Goal: Register for event/course

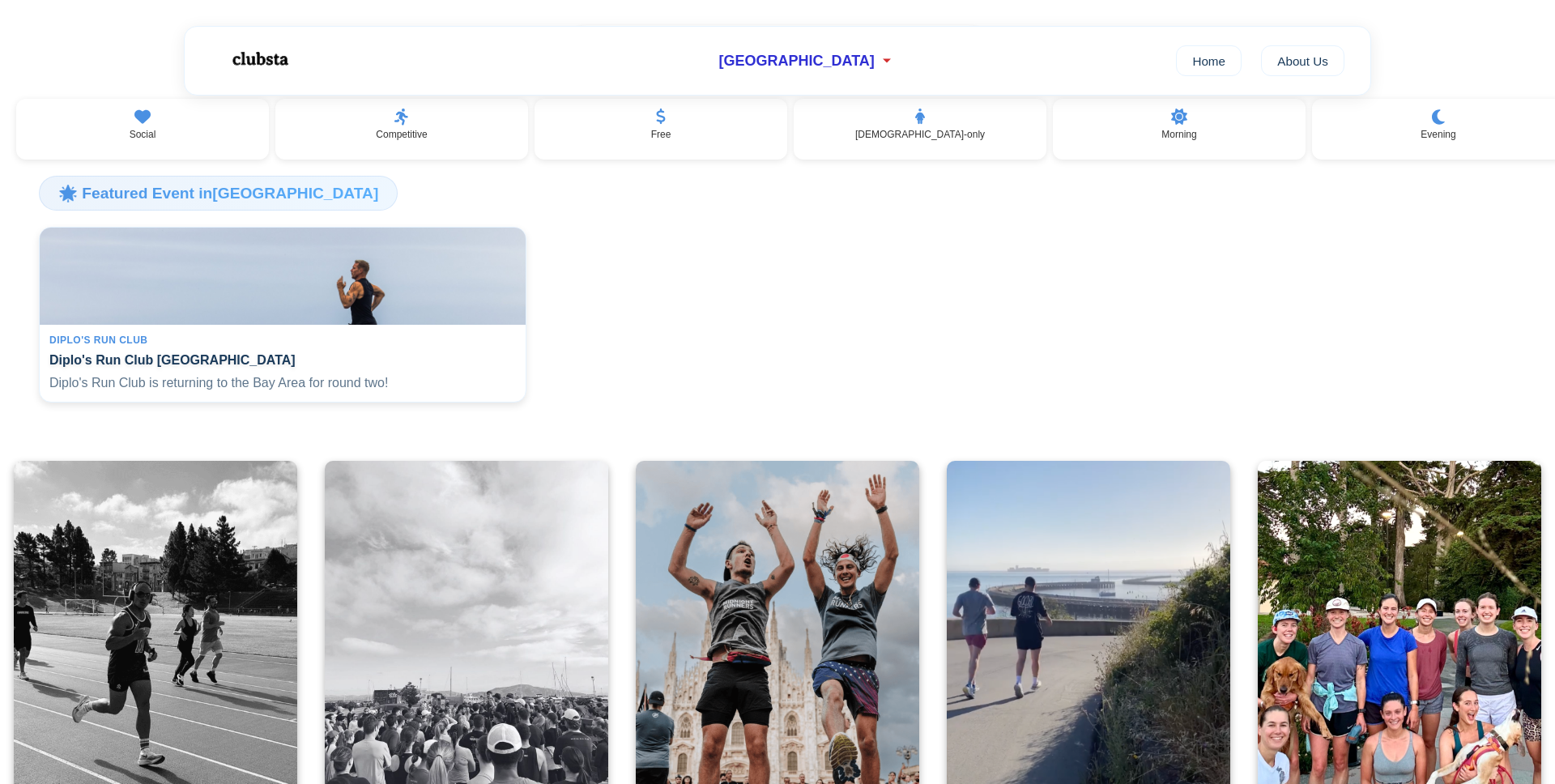
scroll to position [289, 0]
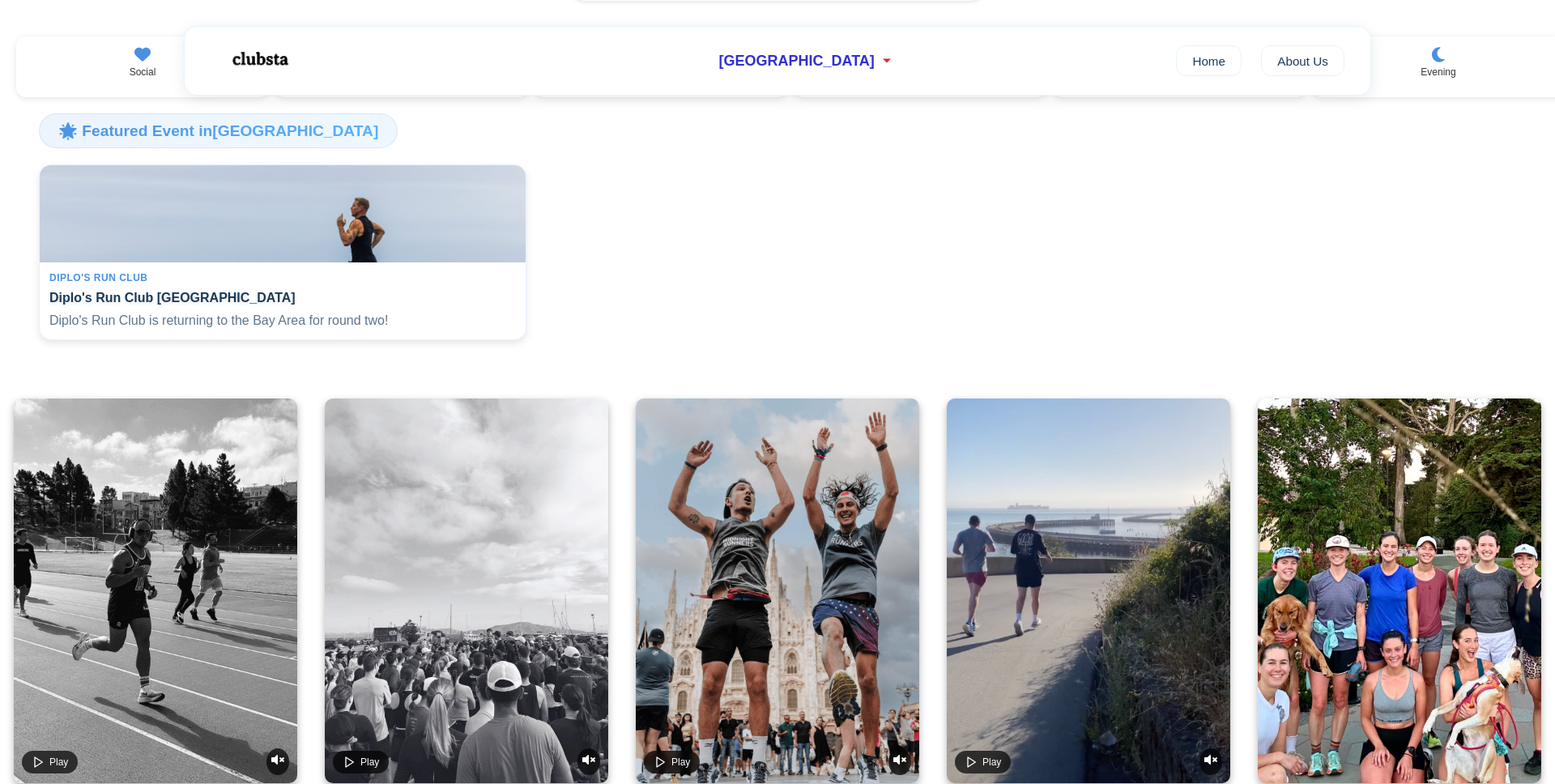
click at [380, 283] on div "Diplo's Run Club" at bounding box center [282, 277] width 467 height 11
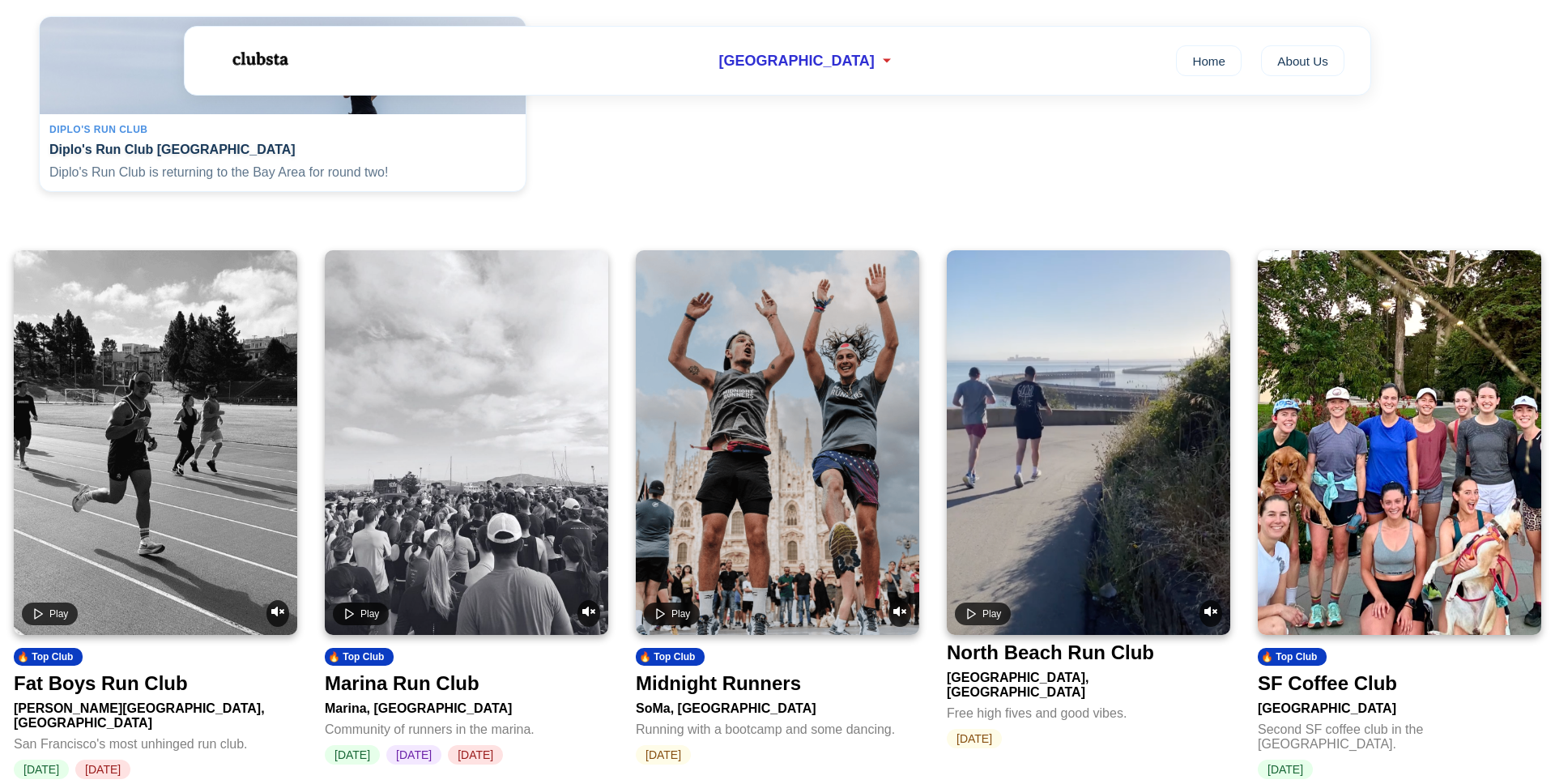
scroll to position [456, 0]
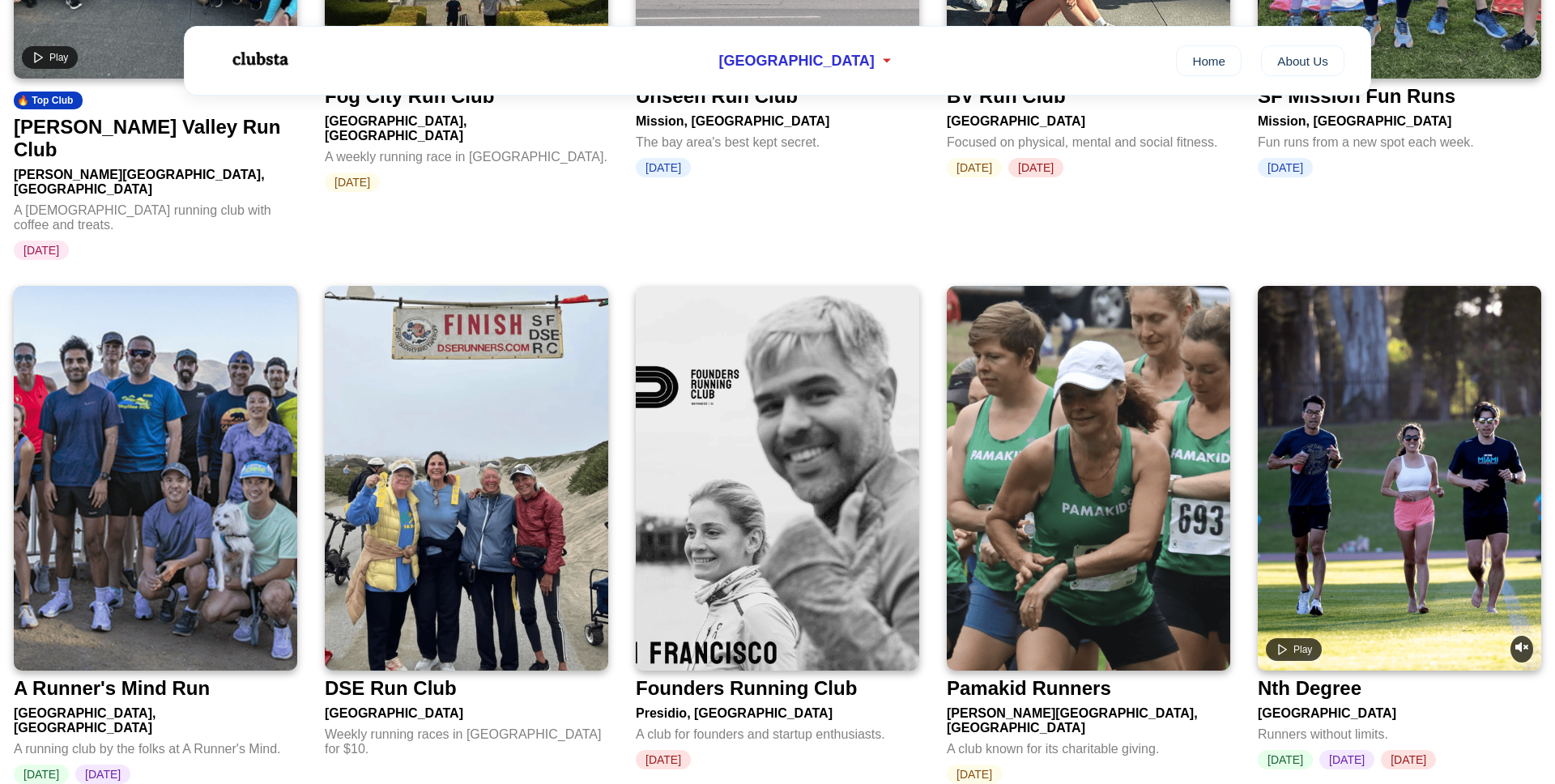
scroll to position [2131, 0]
